Goal: Navigation & Orientation: Find specific page/section

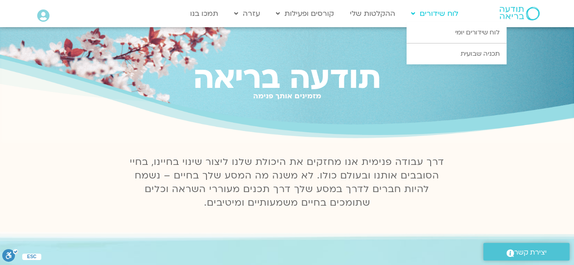
click at [445, 9] on link "לוח שידורים" at bounding box center [434, 13] width 56 height 17
click at [493, 35] on link "לוח שידורים יומי" at bounding box center [456, 32] width 100 height 21
